Goal: Navigation & Orientation: Understand site structure

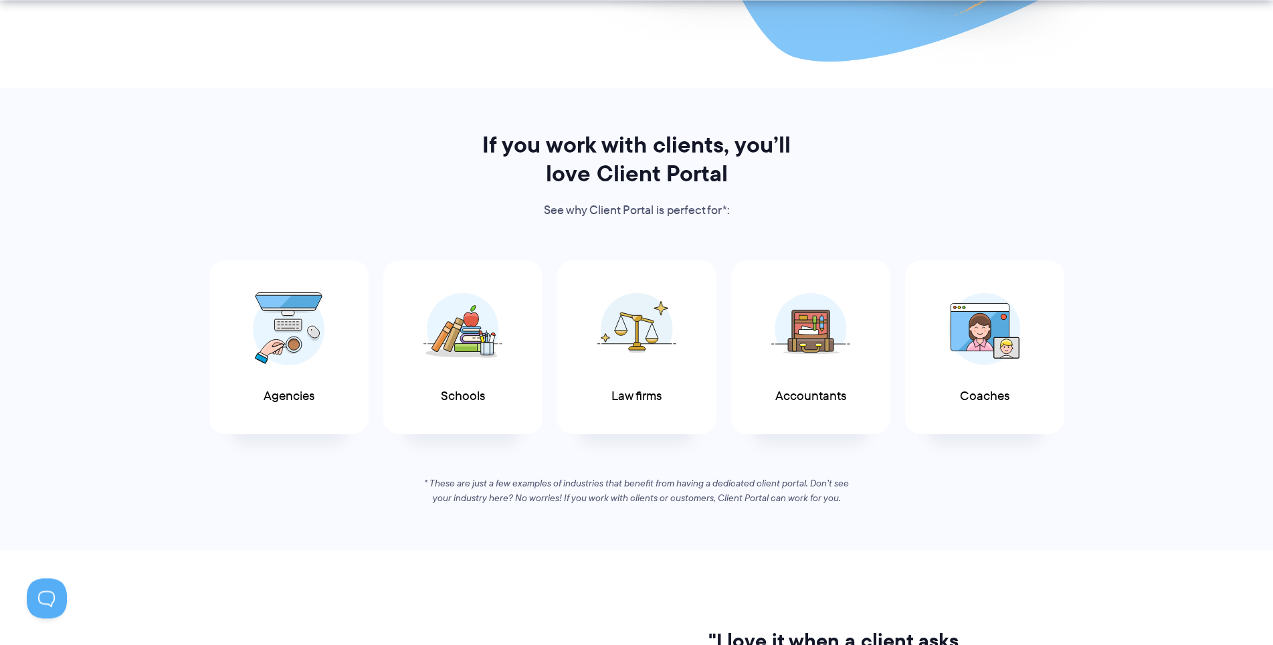
scroll to position [578, 0]
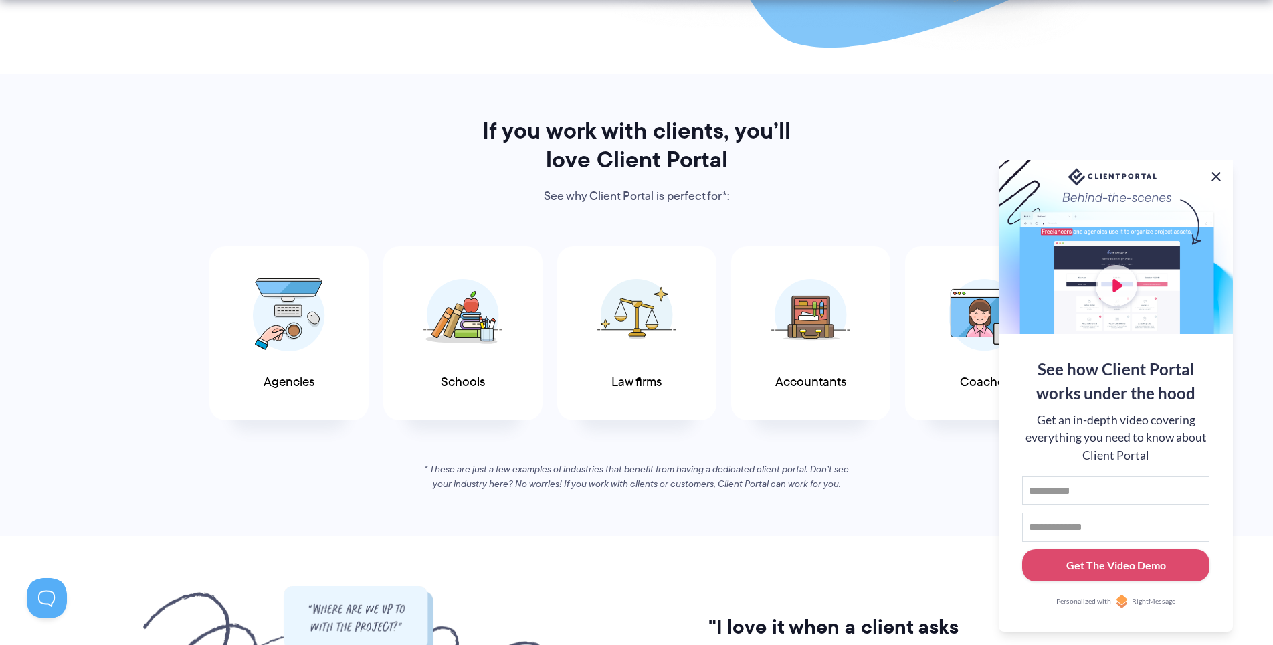
click at [1221, 176] on button at bounding box center [1216, 177] width 16 height 16
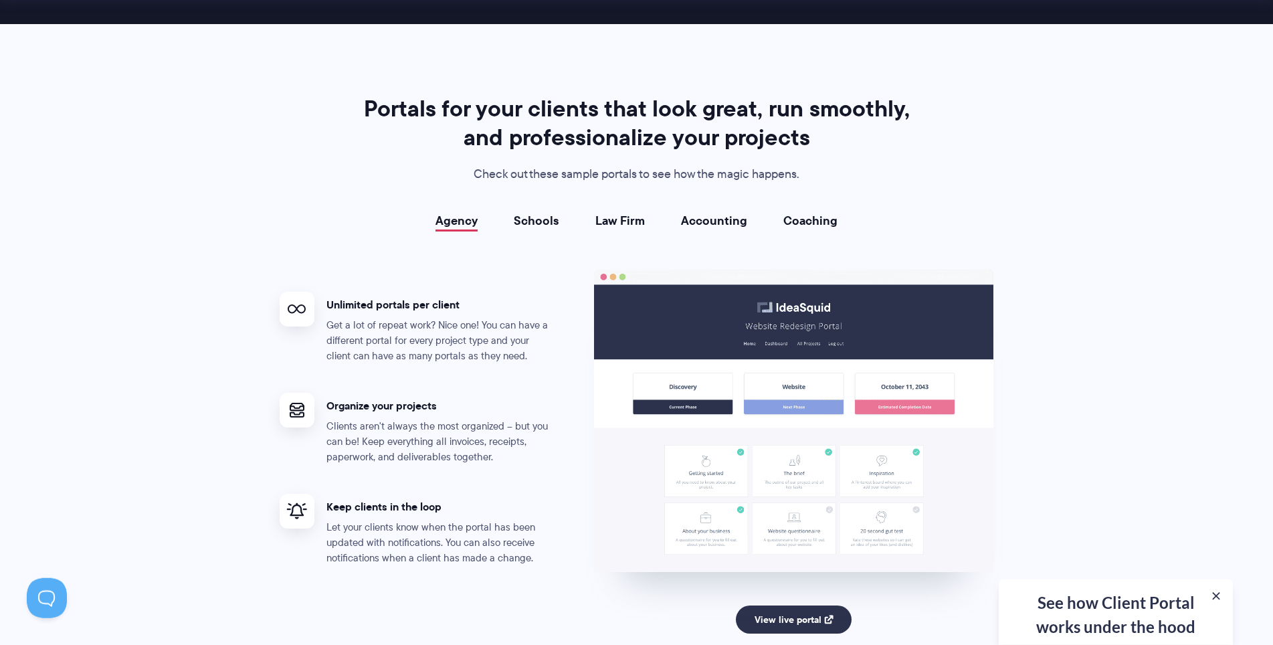
scroll to position [2409, 0]
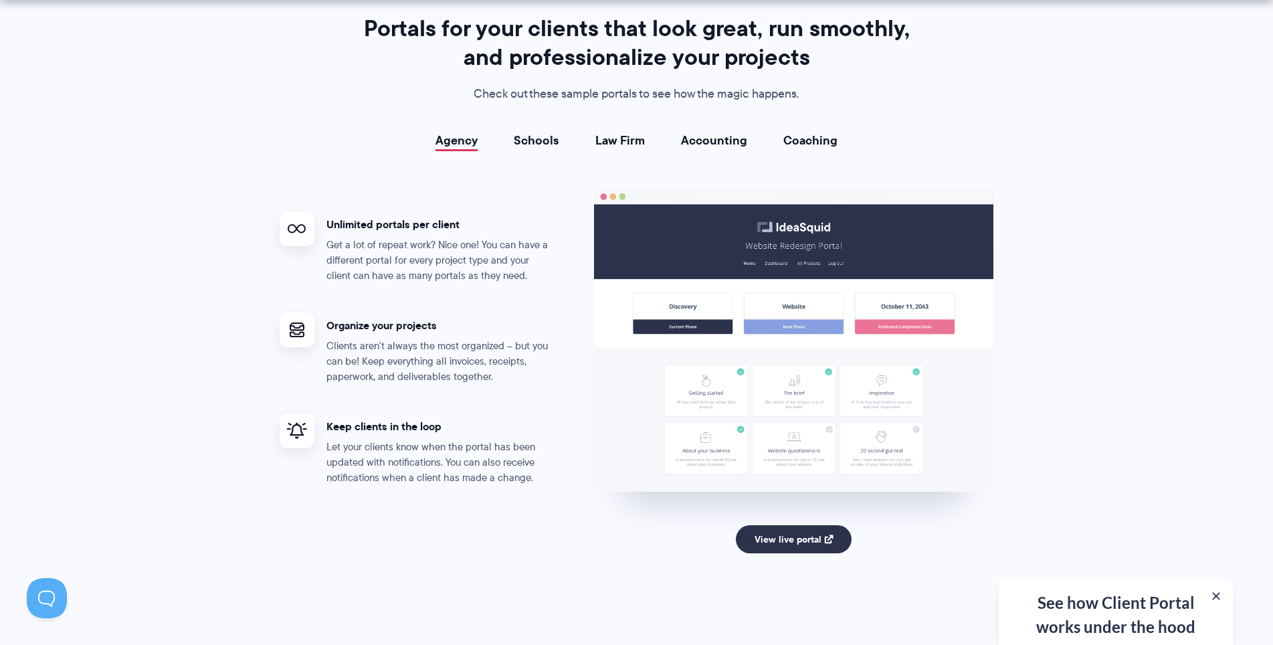
click at [527, 142] on link "Schools" at bounding box center [536, 140] width 45 height 13
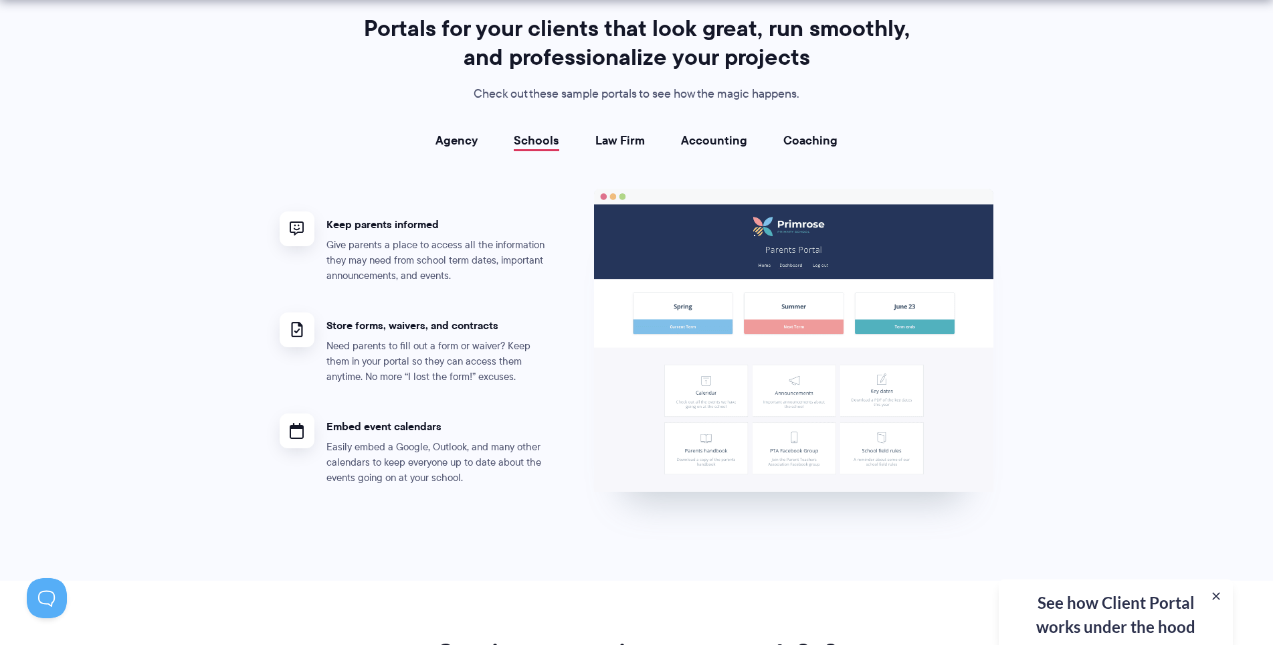
click at [644, 140] on link "Law Firm" at bounding box center [620, 140] width 50 height 13
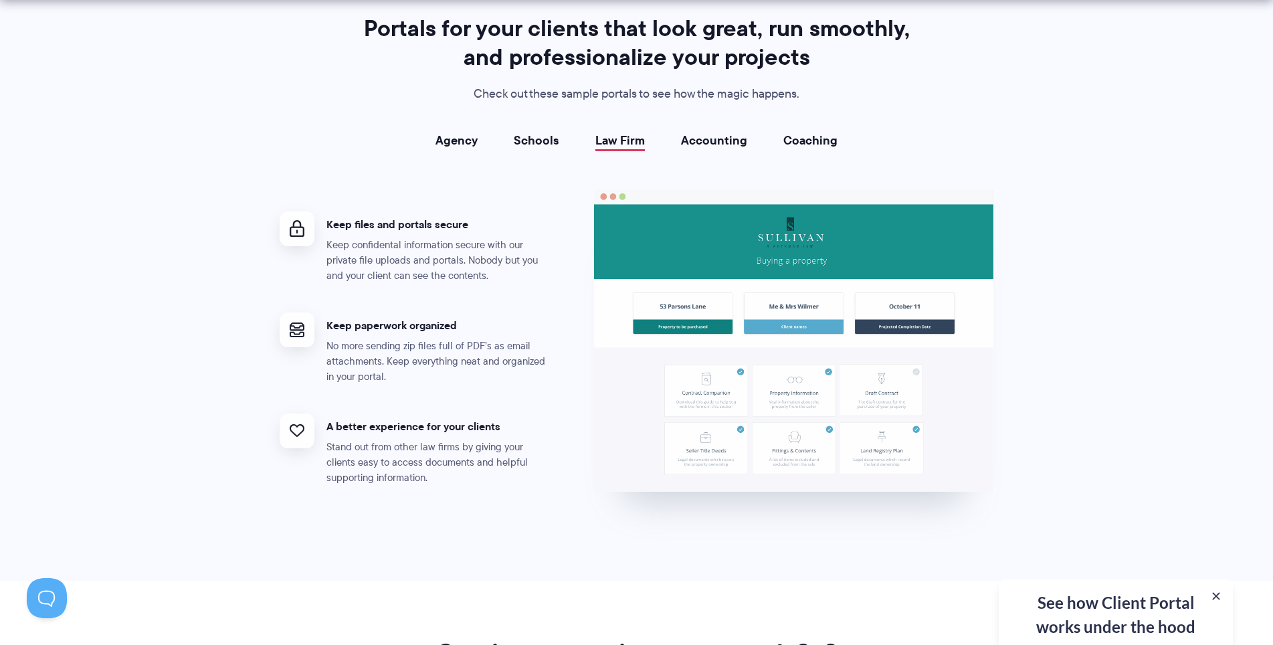
click at [695, 141] on link "Accounting" at bounding box center [714, 140] width 66 height 13
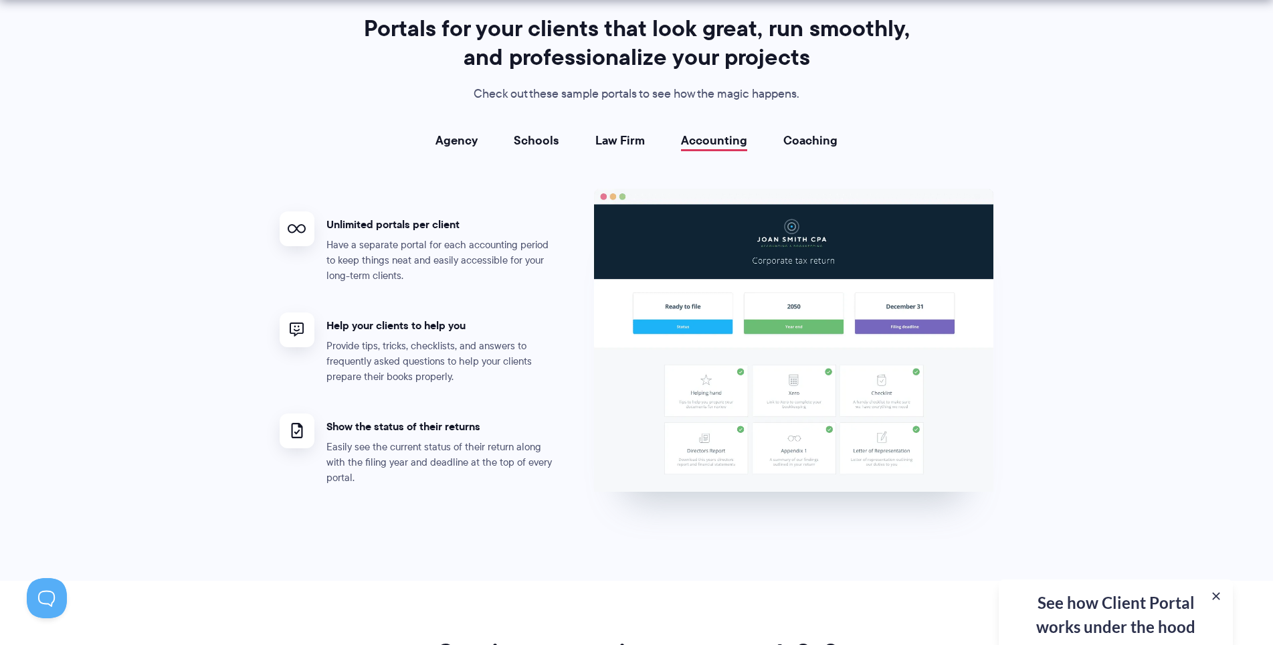
click at [808, 146] on link "Coaching" at bounding box center [810, 140] width 54 height 13
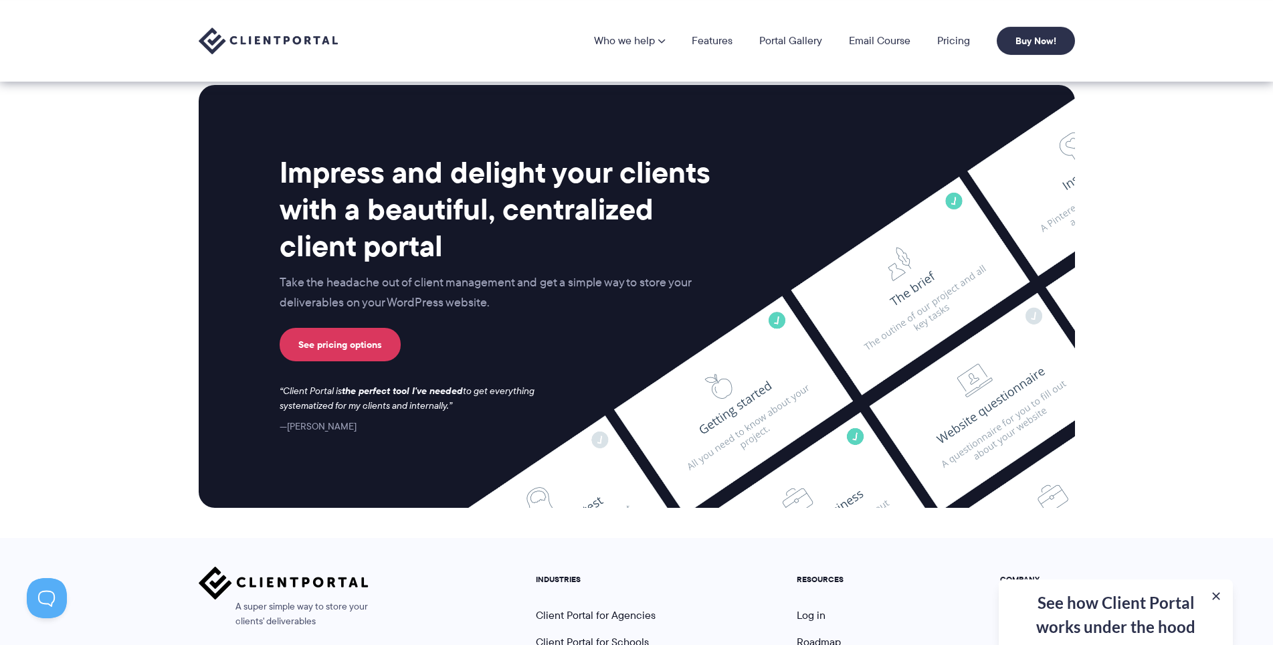
scroll to position [5412, 0]
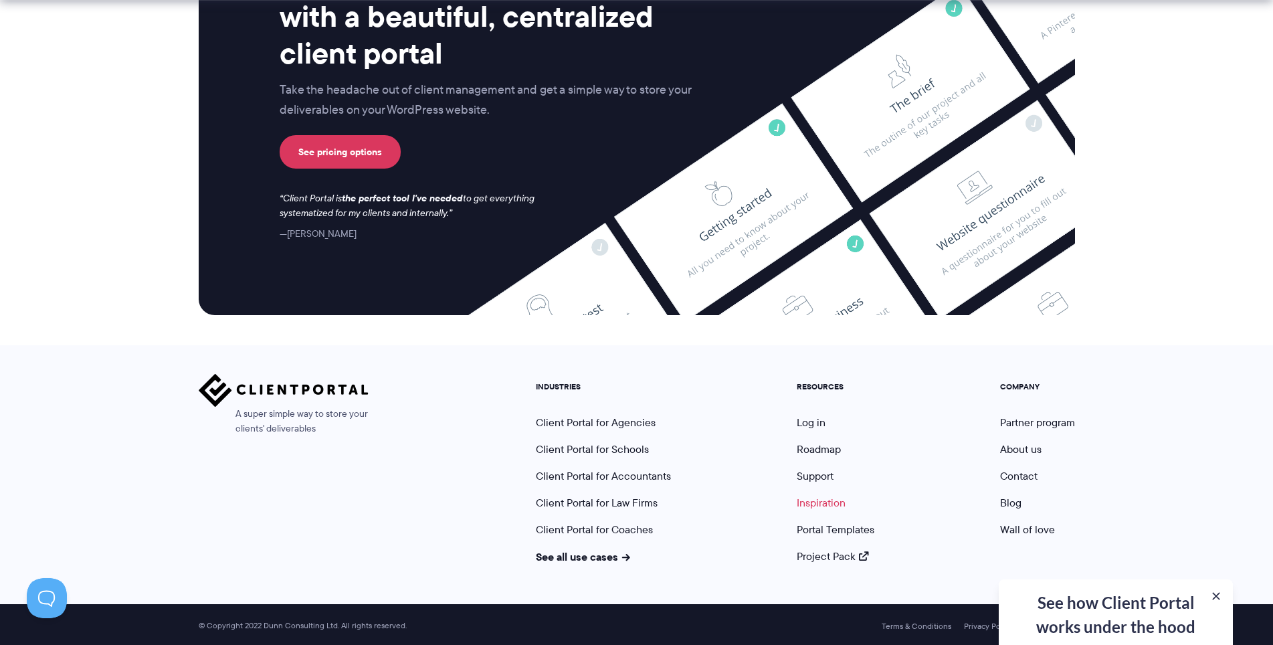
click at [820, 499] on link "Inspiration" at bounding box center [821, 502] width 49 height 15
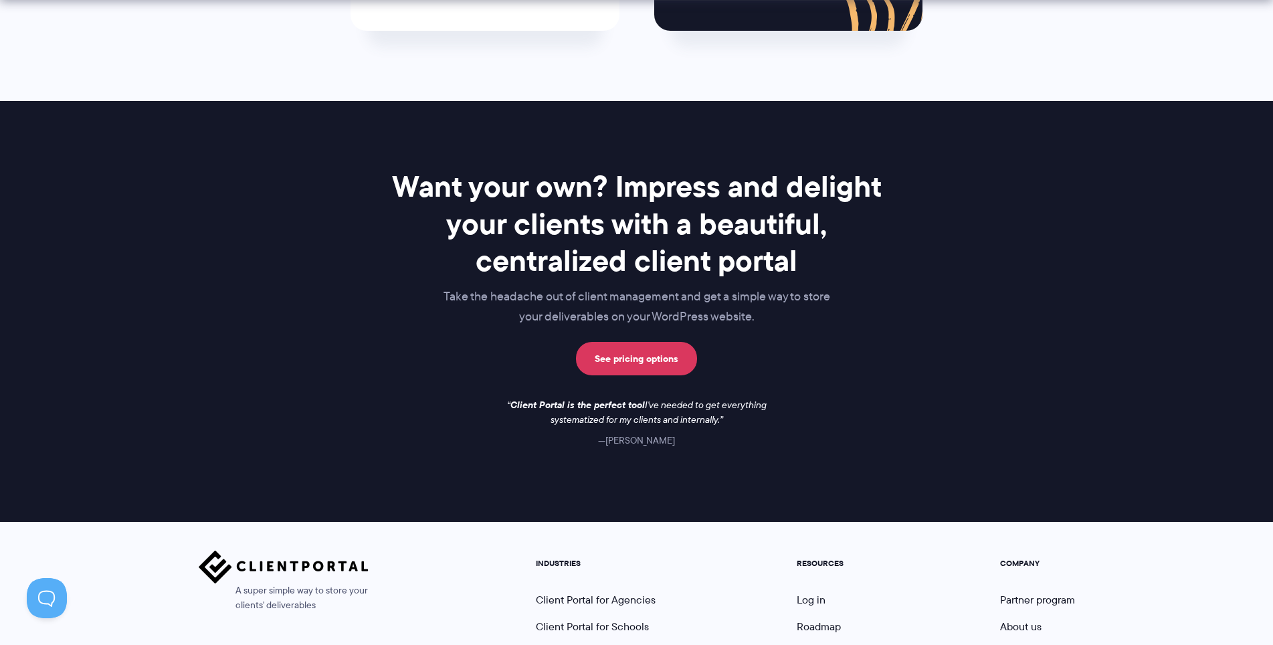
scroll to position [1915, 0]
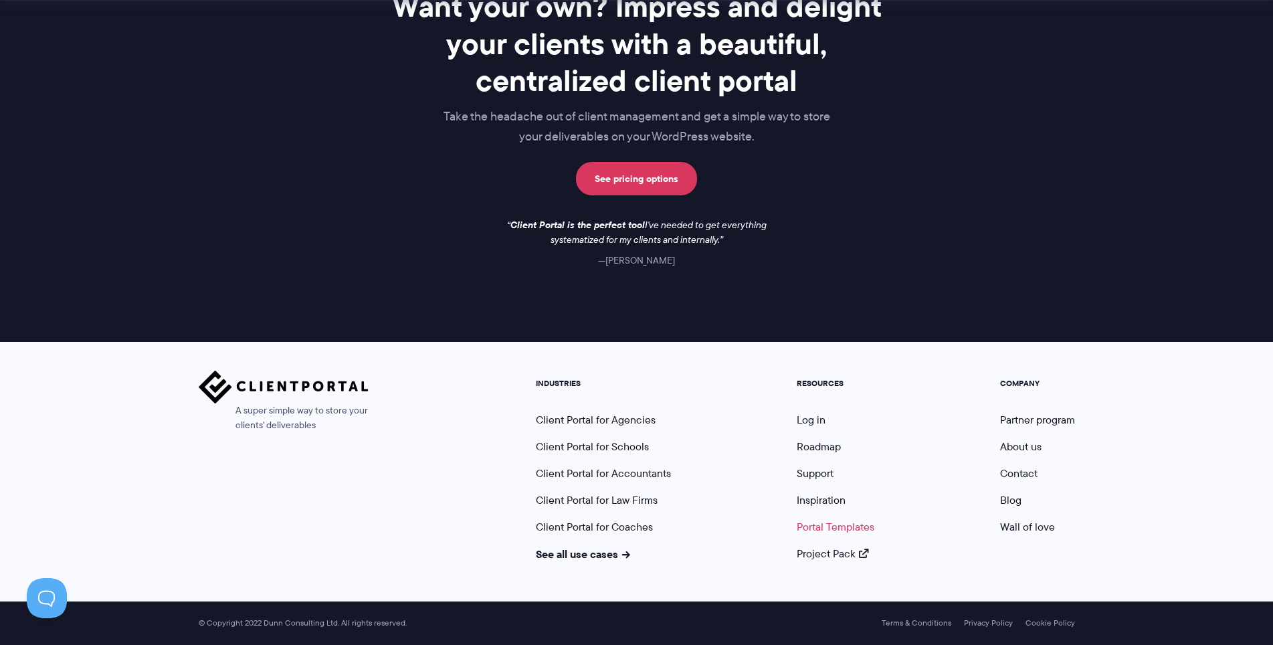
click at [819, 525] on link "Portal Templates" at bounding box center [836, 526] width 78 height 15
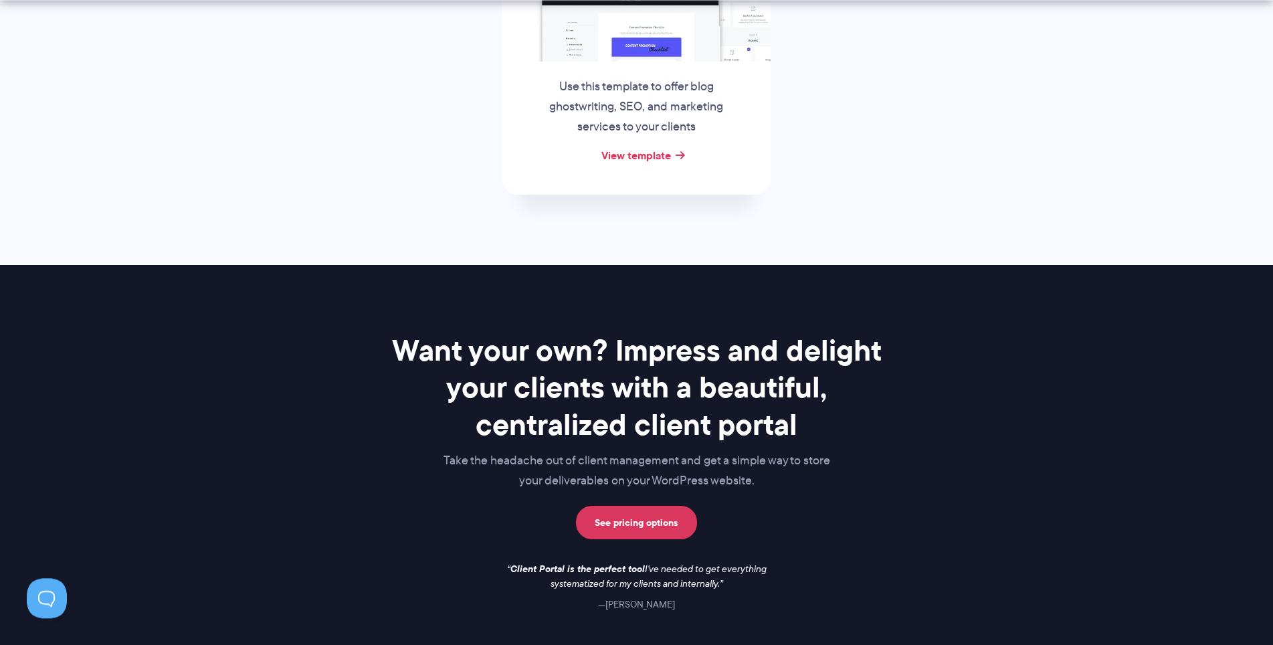
scroll to position [1128, 0]
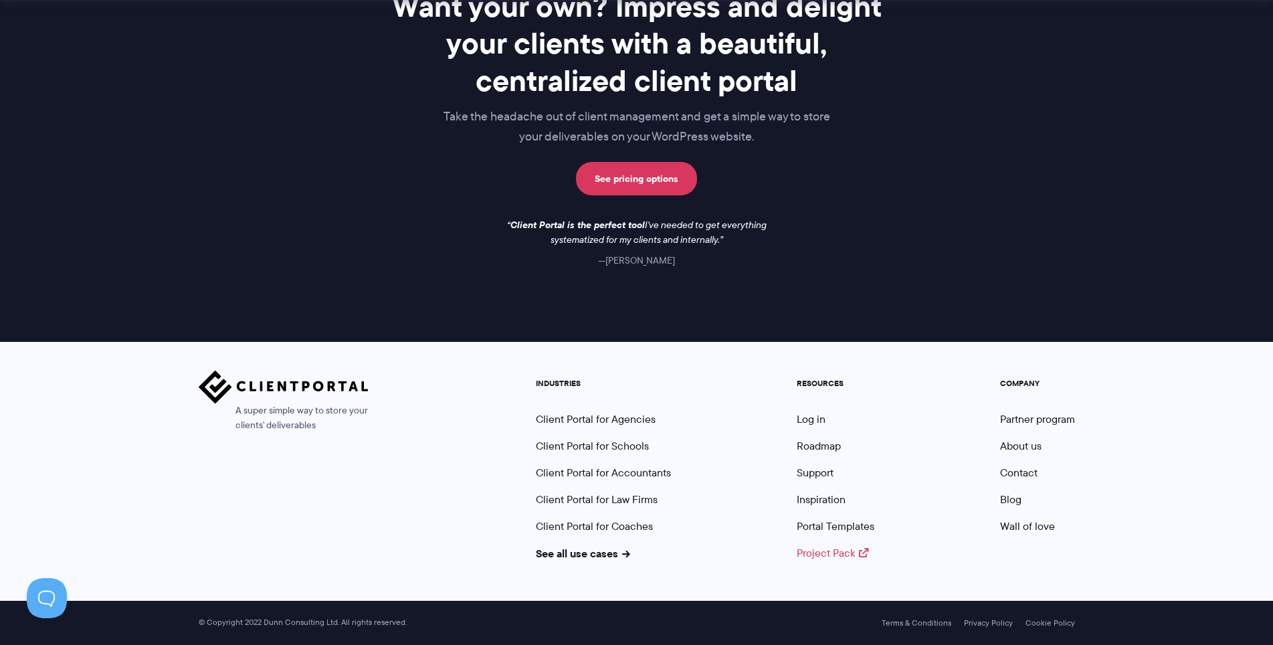
click at [810, 553] on link "Project Pack" at bounding box center [833, 552] width 72 height 15
click at [581, 527] on link "Client Portal for Coaches" at bounding box center [594, 525] width 117 height 15
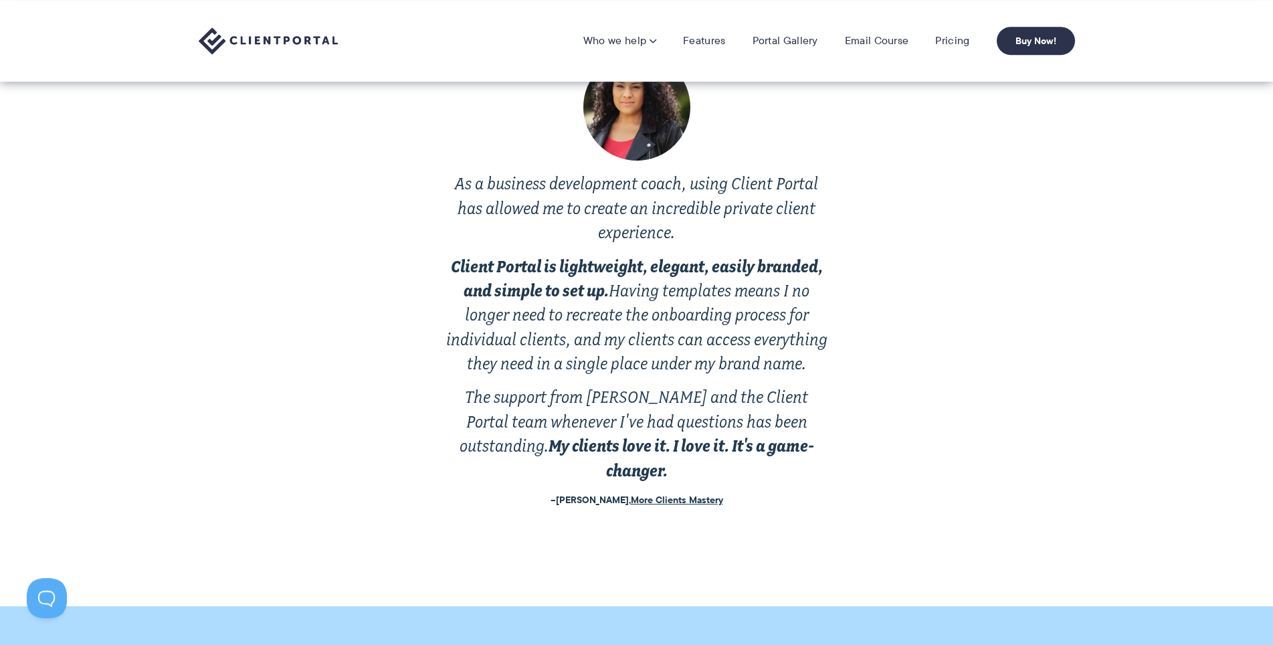
scroll to position [2100, 0]
